Goal: Information Seeking & Learning: Learn about a topic

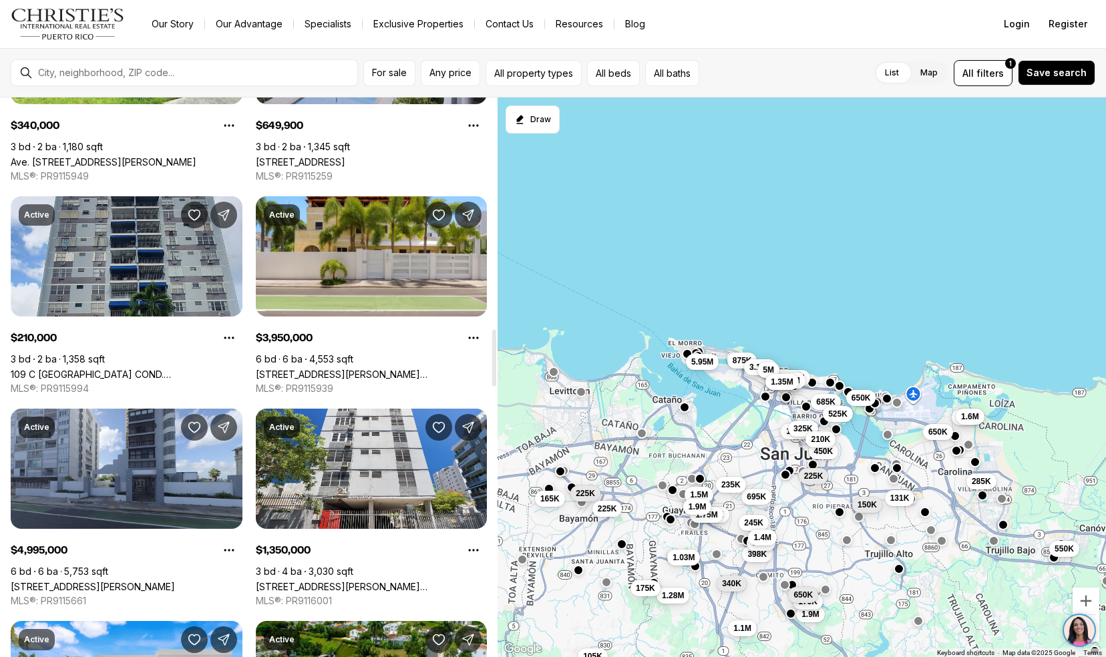
scroll to position [2289, 0]
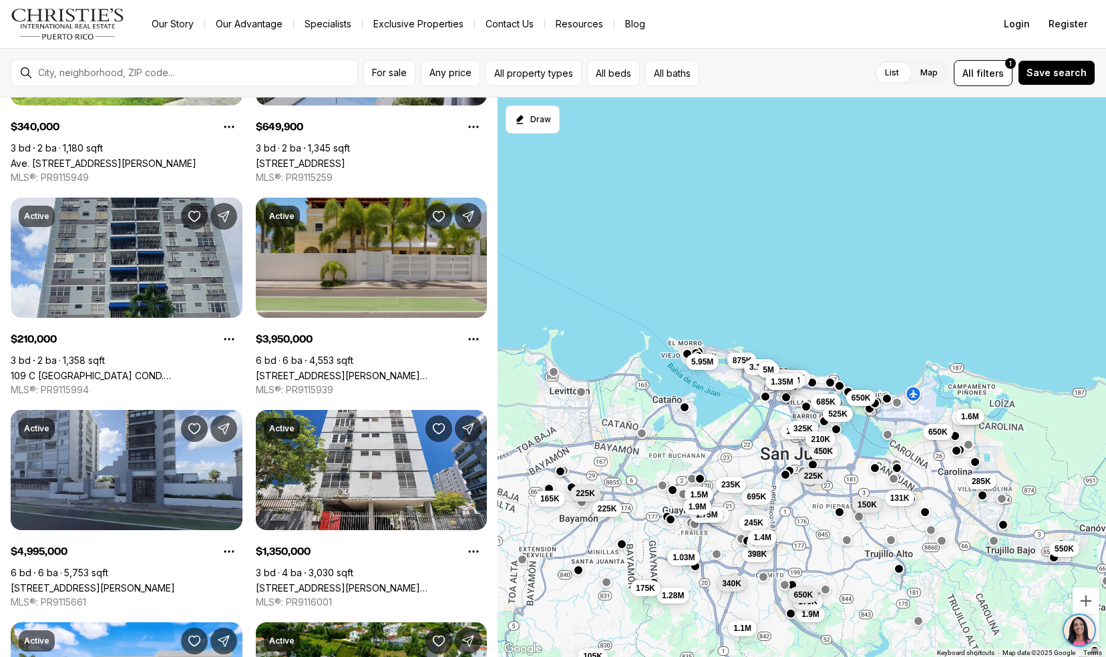
click at [306, 370] on link "[STREET_ADDRESS][PERSON_NAME][PERSON_NAME]" at bounding box center [372, 375] width 232 height 11
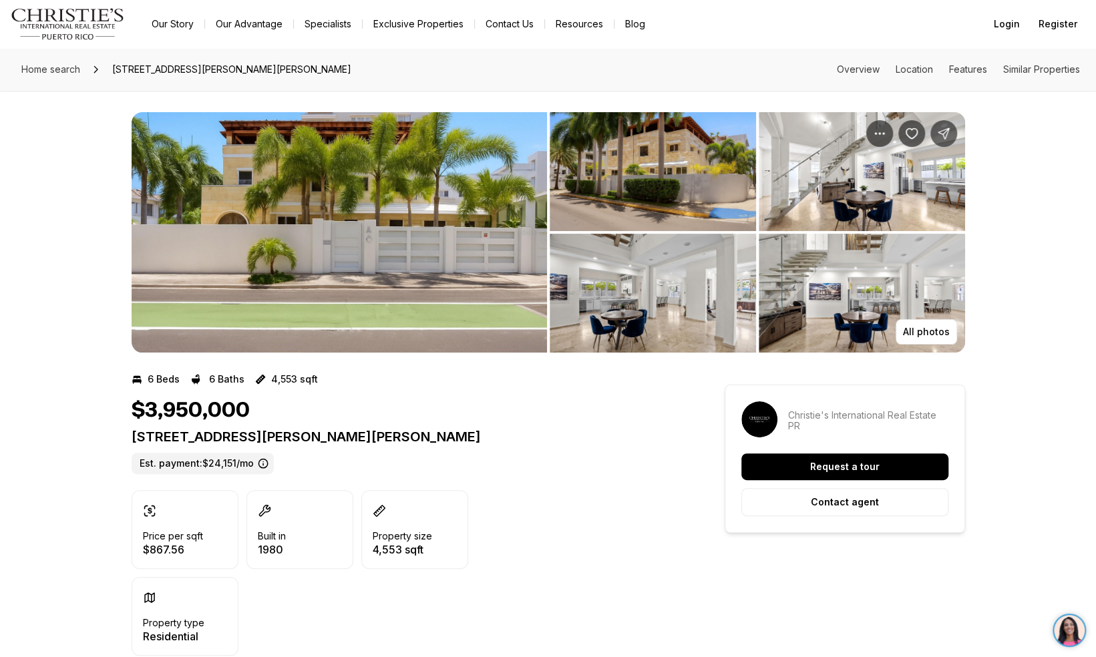
click at [334, 269] on img "View image gallery" at bounding box center [340, 232] width 416 height 241
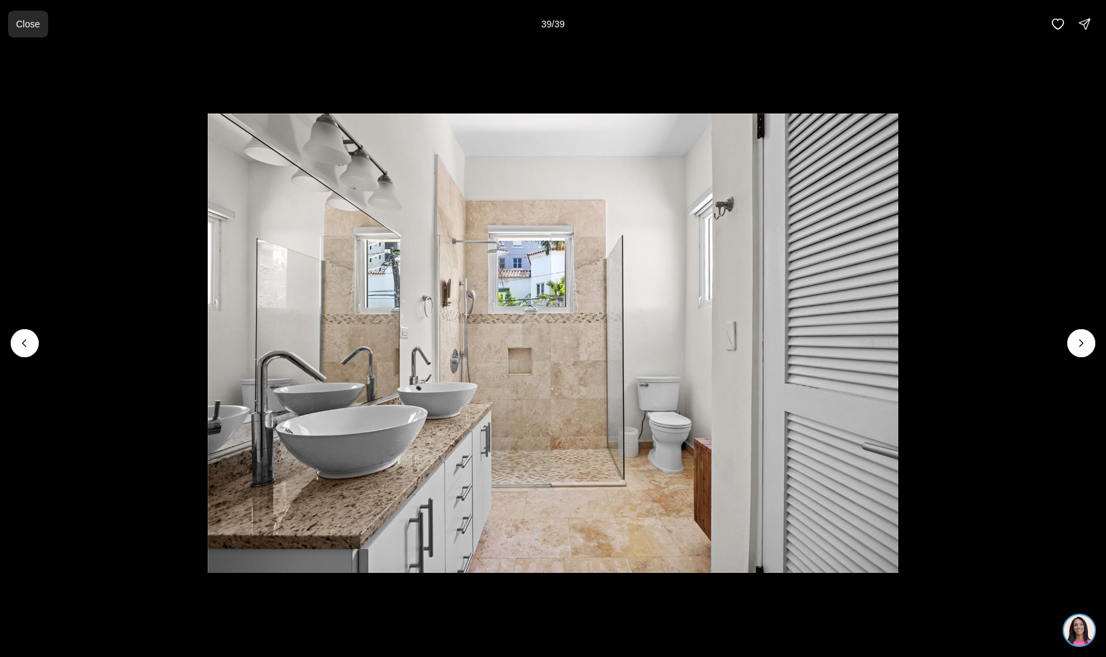
click at [27, 26] on p "Close" at bounding box center [28, 24] width 24 height 11
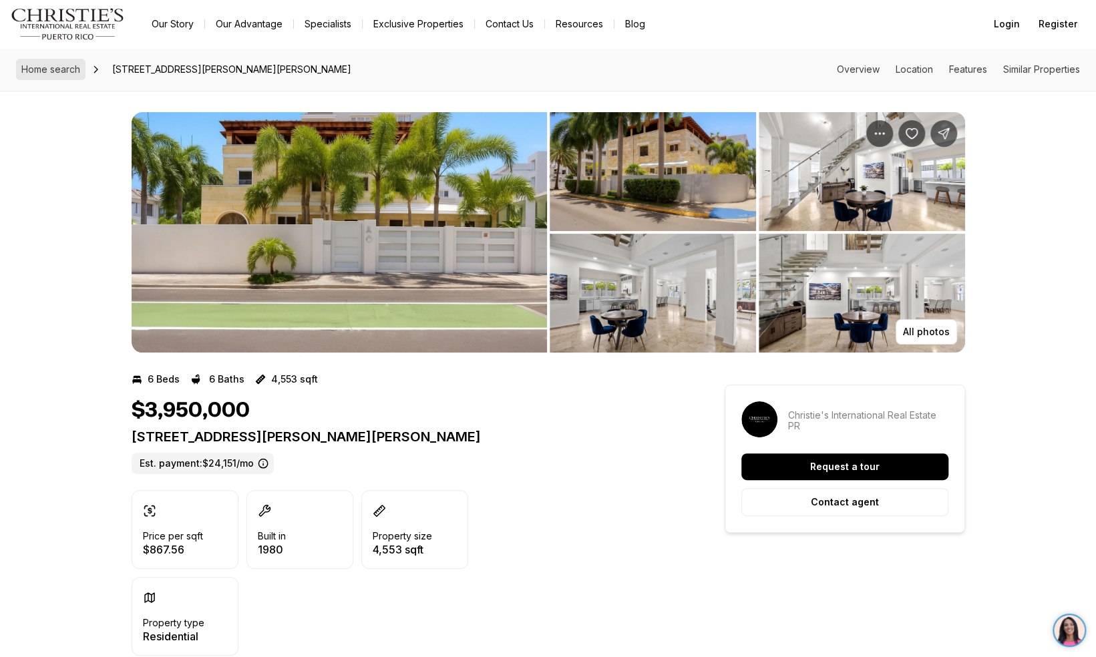
click at [55, 75] on link "Home search" at bounding box center [50, 69] width 69 height 21
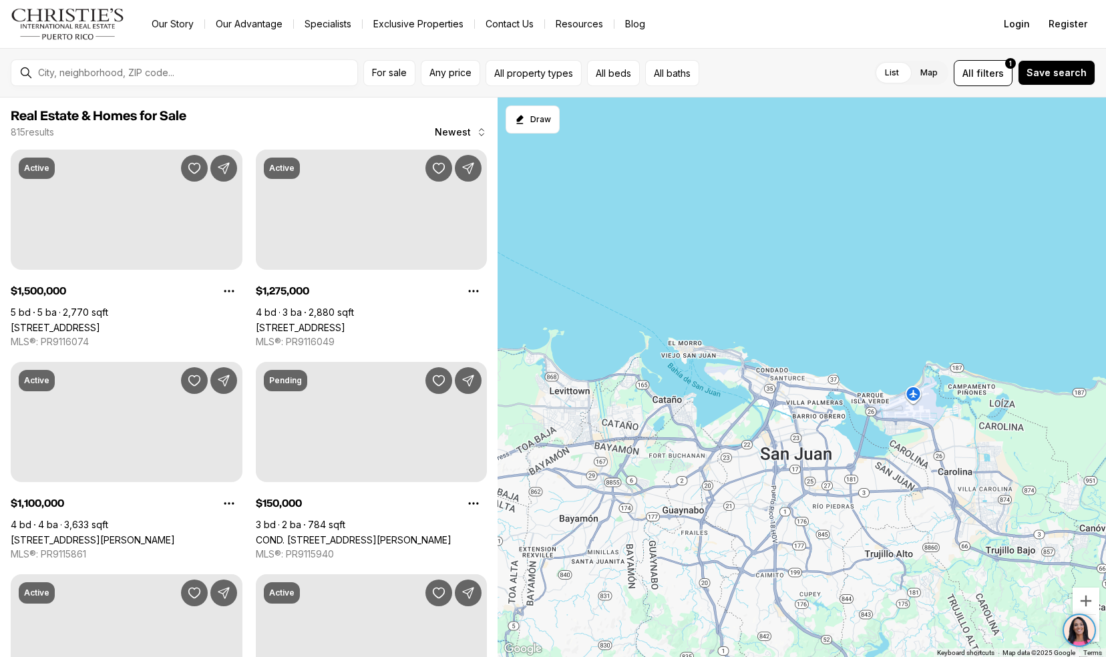
scroll to position [2289, 0]
